Goal: Book appointment/travel/reservation

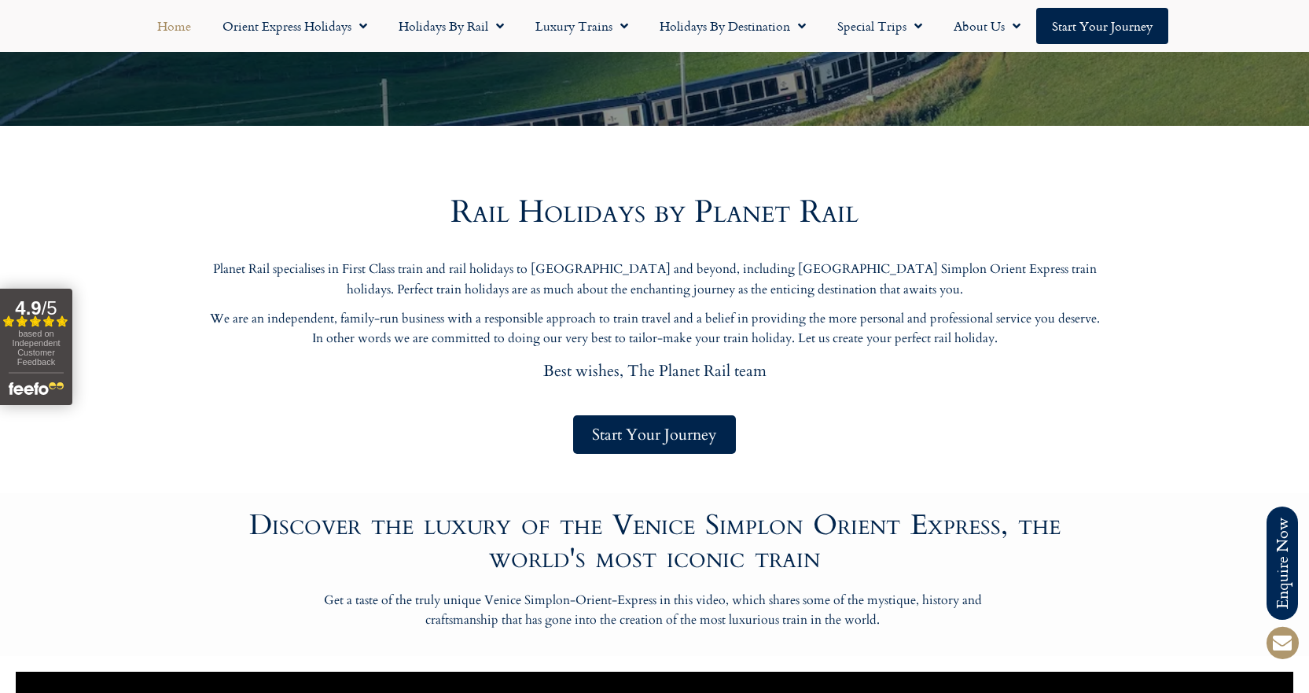
scroll to position [314, 0]
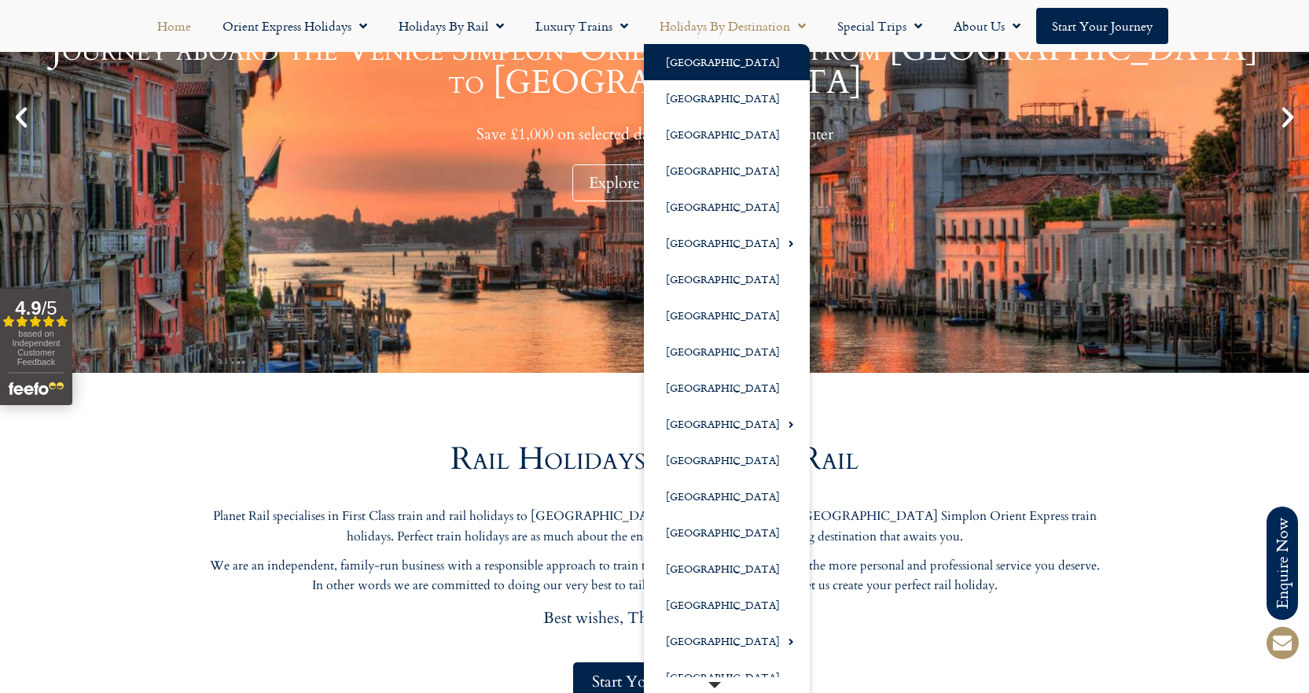
click at [688, 61] on link "[GEOGRAPHIC_DATA]" at bounding box center [727, 62] width 166 height 36
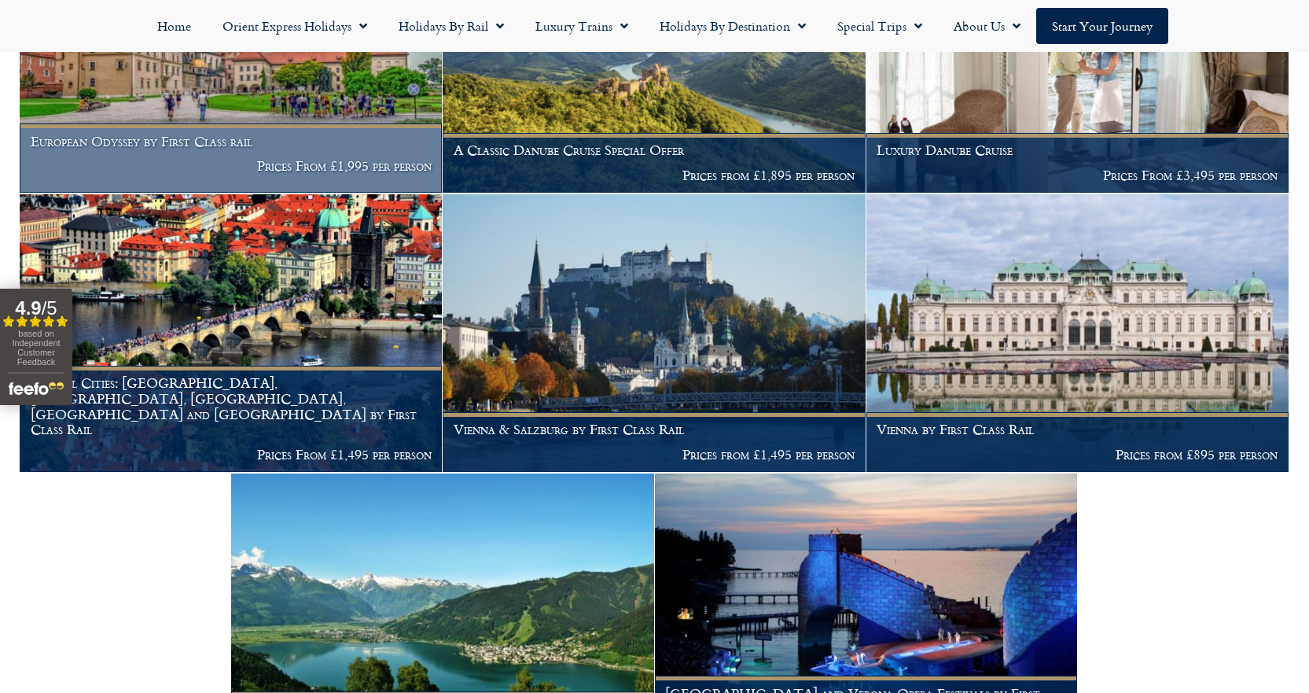
scroll to position [472, 0]
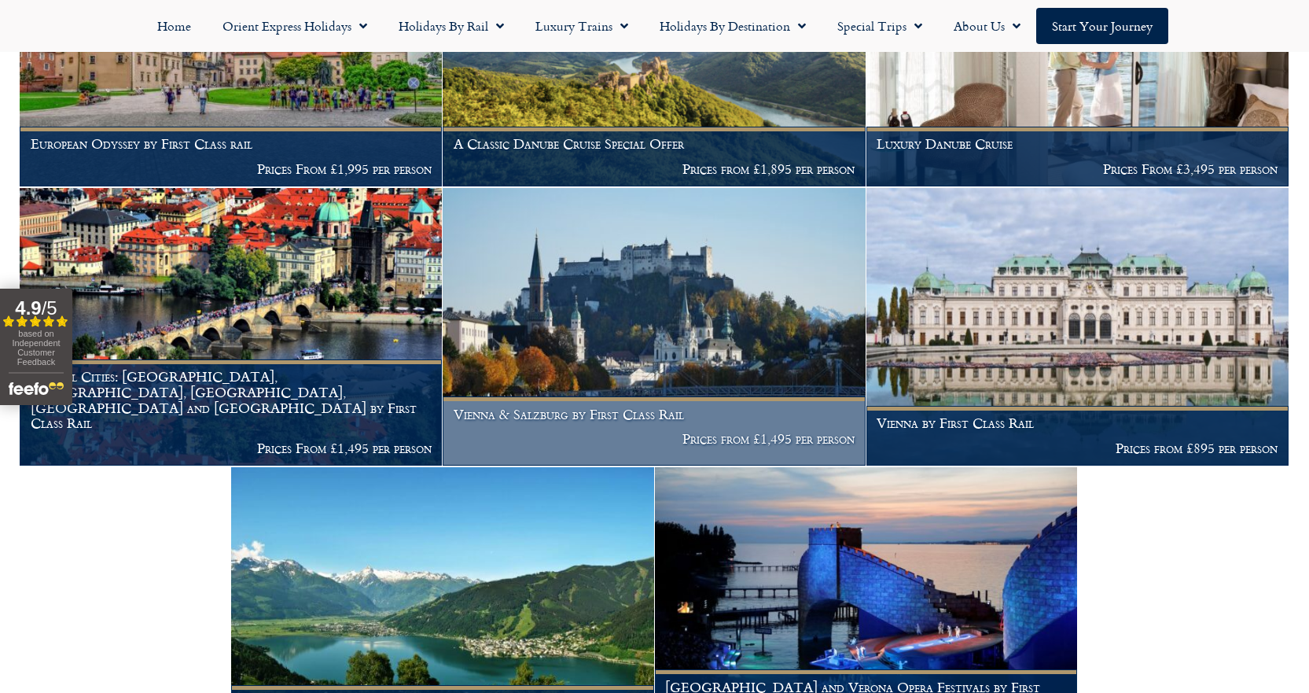
click at [686, 329] on img at bounding box center [654, 327] width 422 height 278
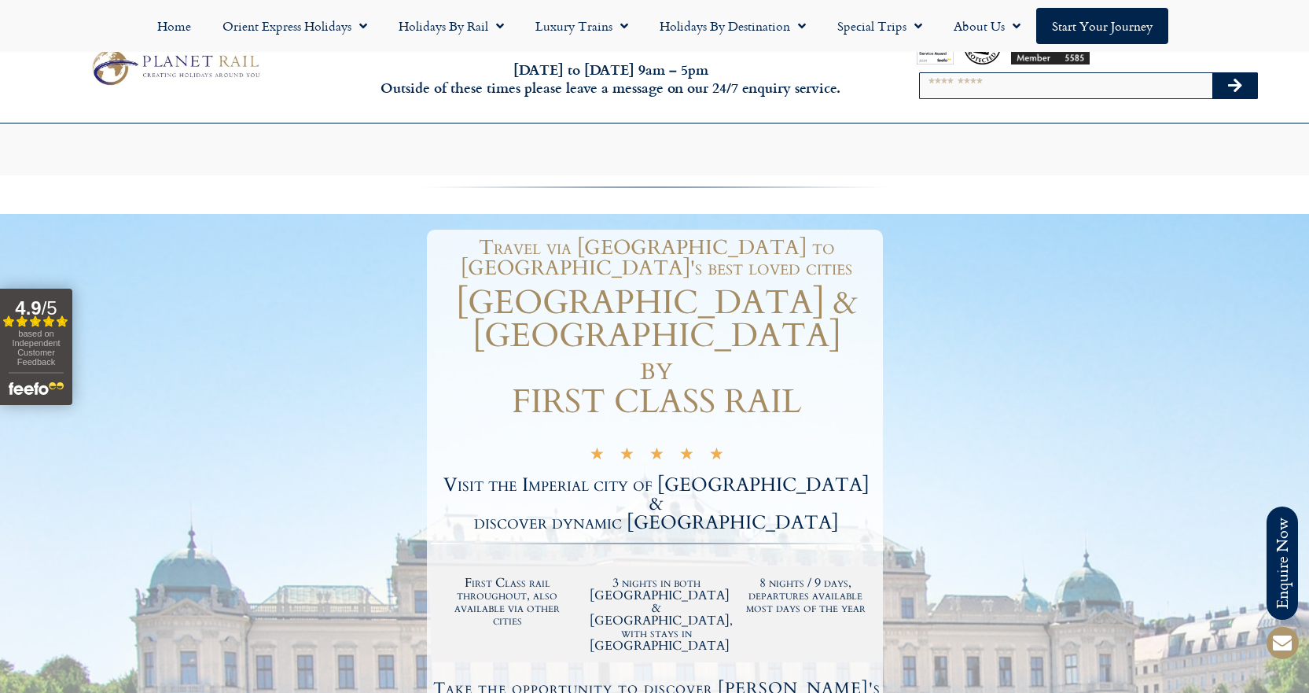
scroll to position [314, 0]
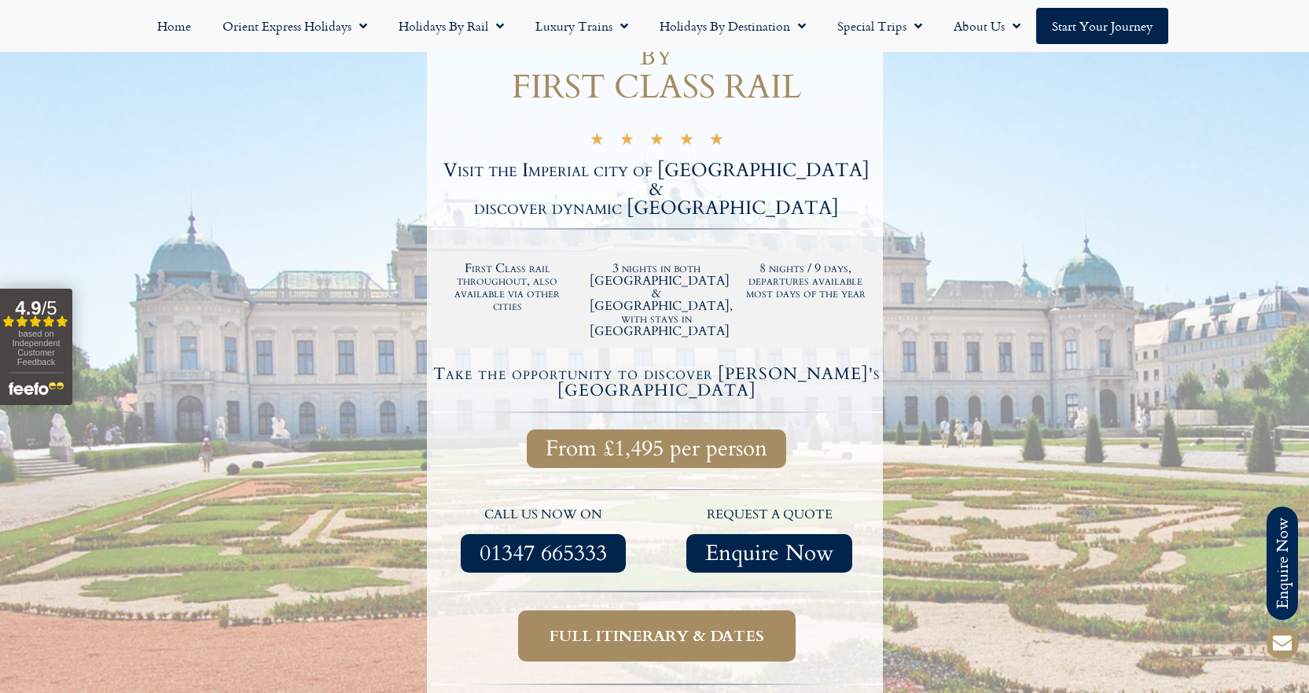
click at [656, 626] on span "Full itinerary & dates" at bounding box center [657, 636] width 215 height 20
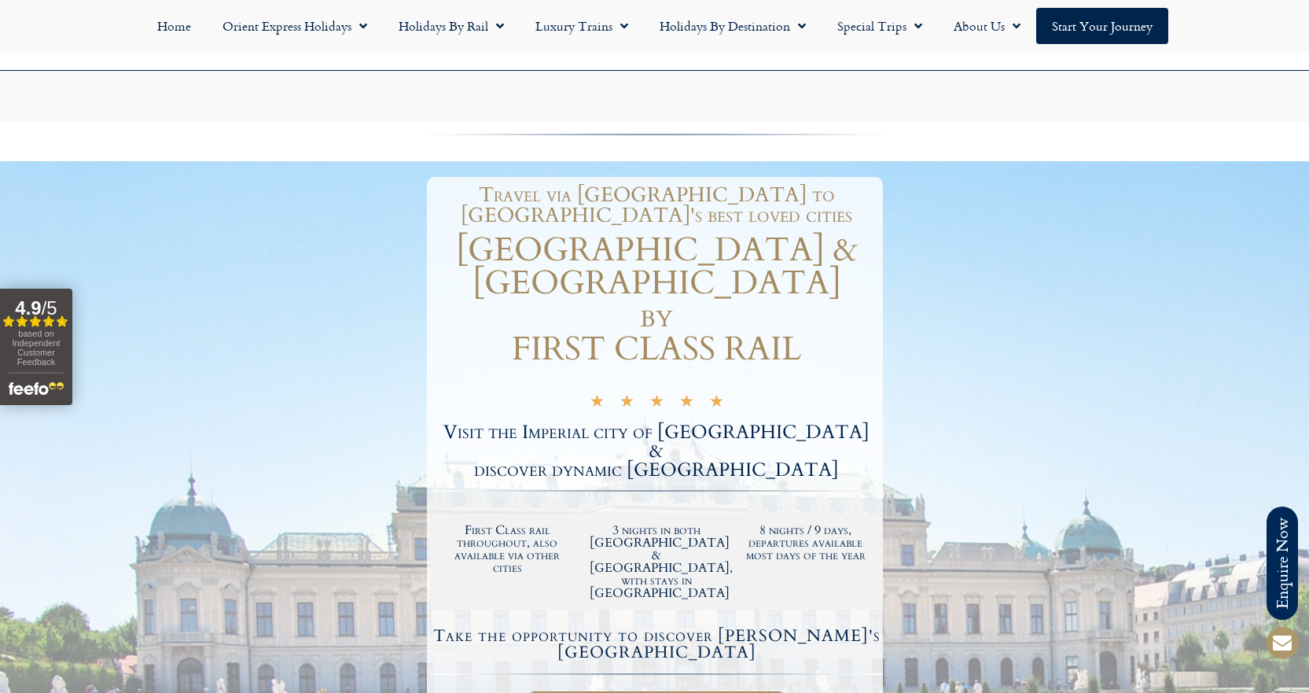
scroll to position [236, 0]
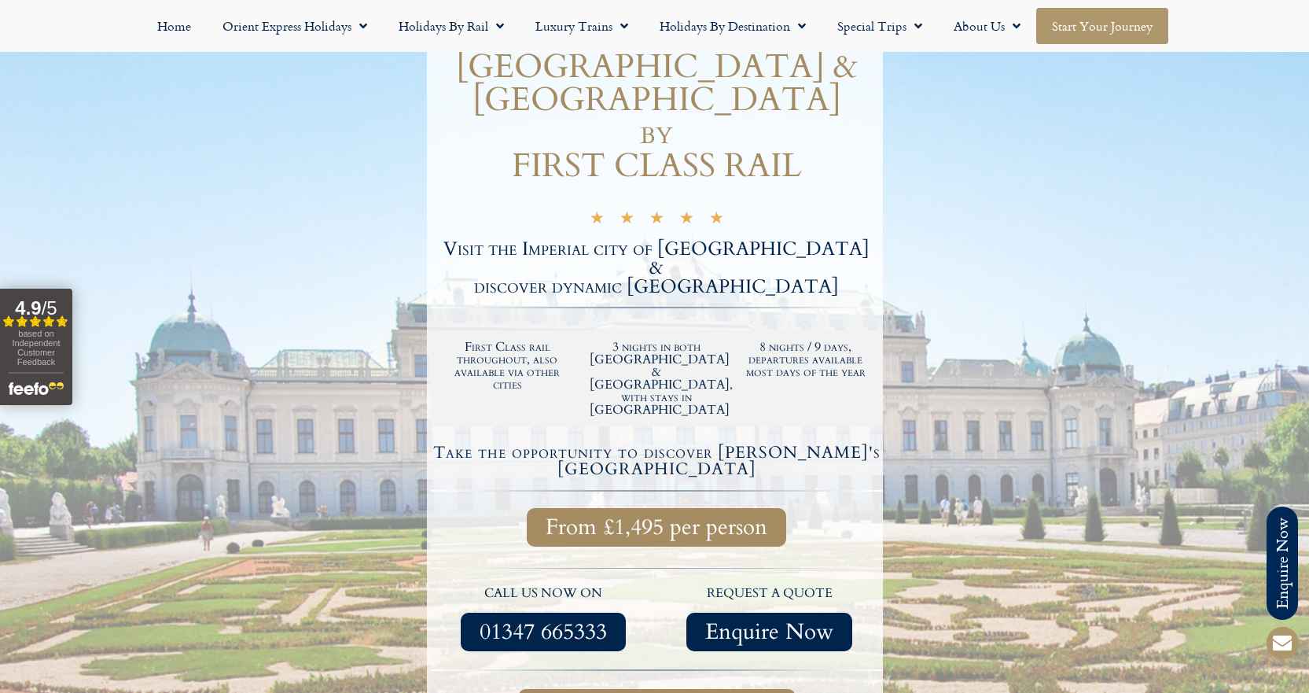
click at [1111, 33] on link "Start your Journey" at bounding box center [1102, 26] width 132 height 36
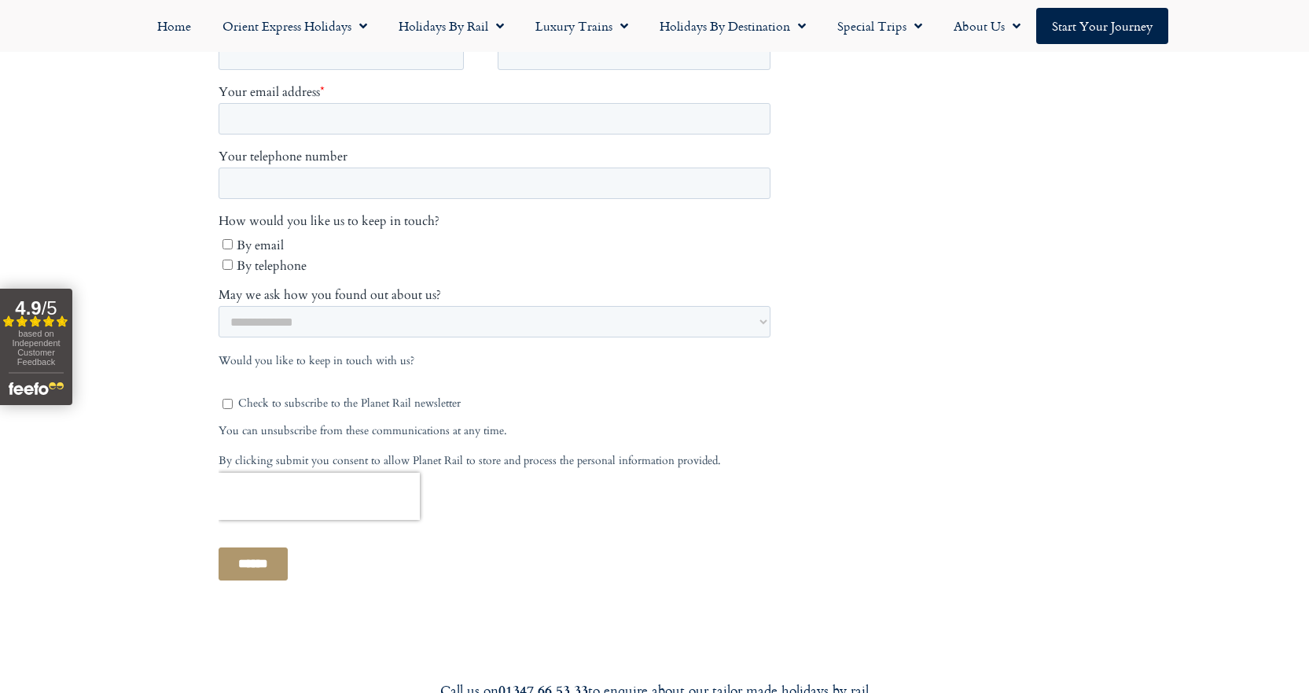
scroll to position [786, 0]
